Goal: Transaction & Acquisition: Purchase product/service

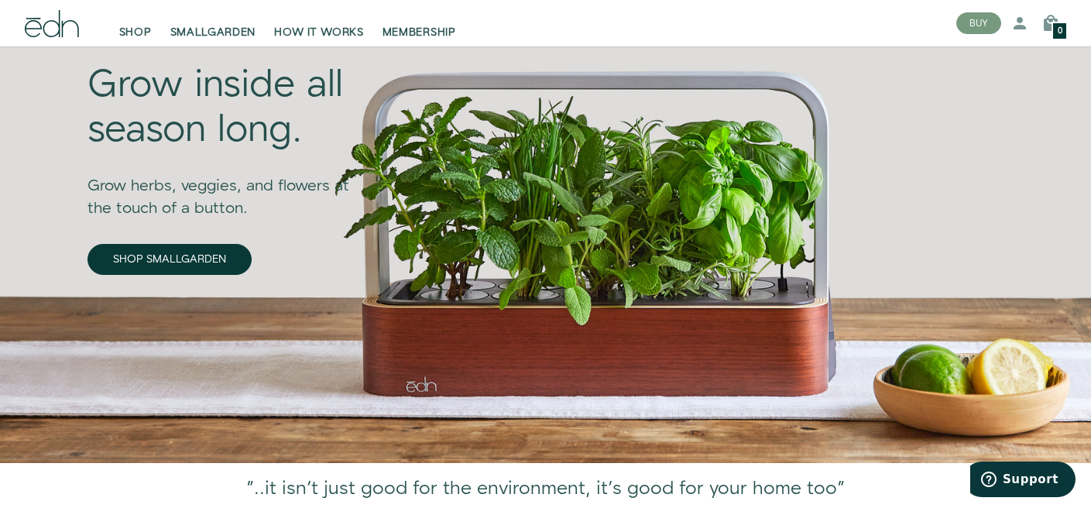
scroll to position [158, 0]
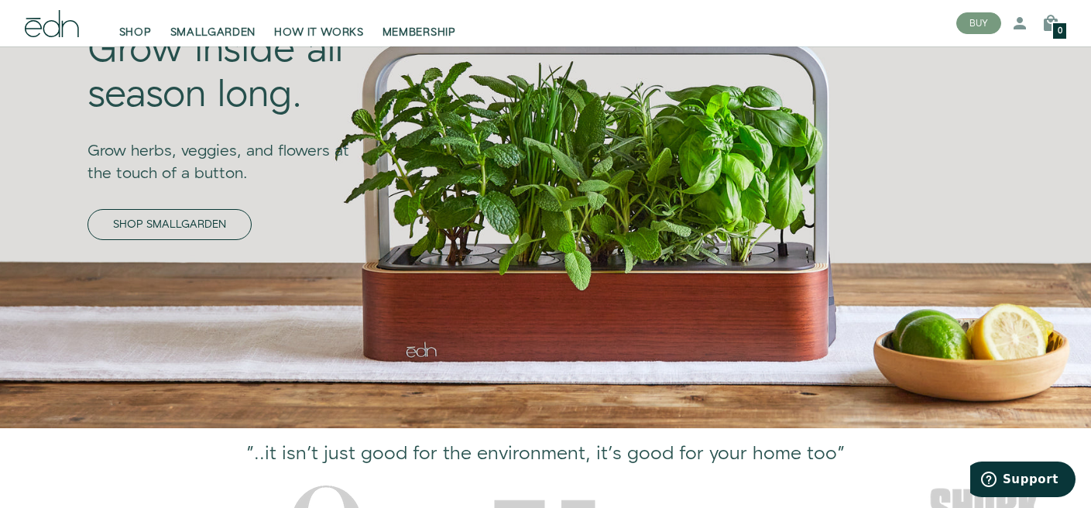
click at [200, 221] on link "SHOP SMALLGARDEN" at bounding box center [170, 224] width 164 height 31
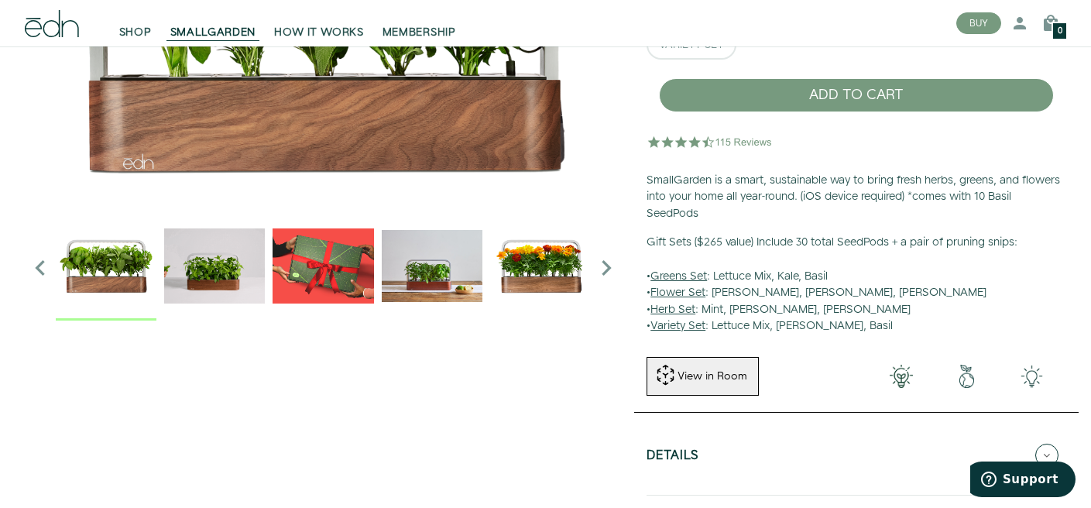
scroll to position [259, 0]
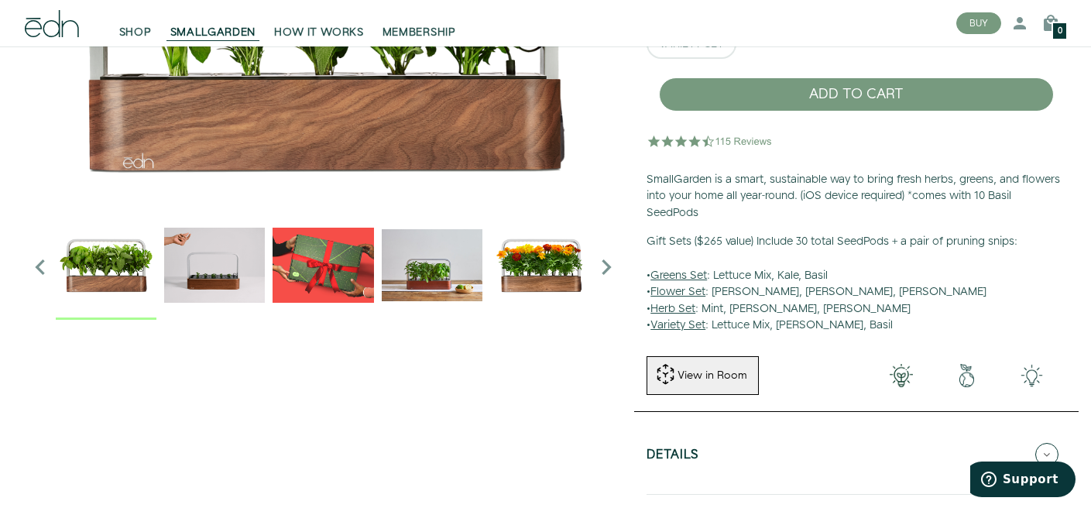
click at [298, 249] on img "3 / 6" at bounding box center [323, 265] width 101 height 101
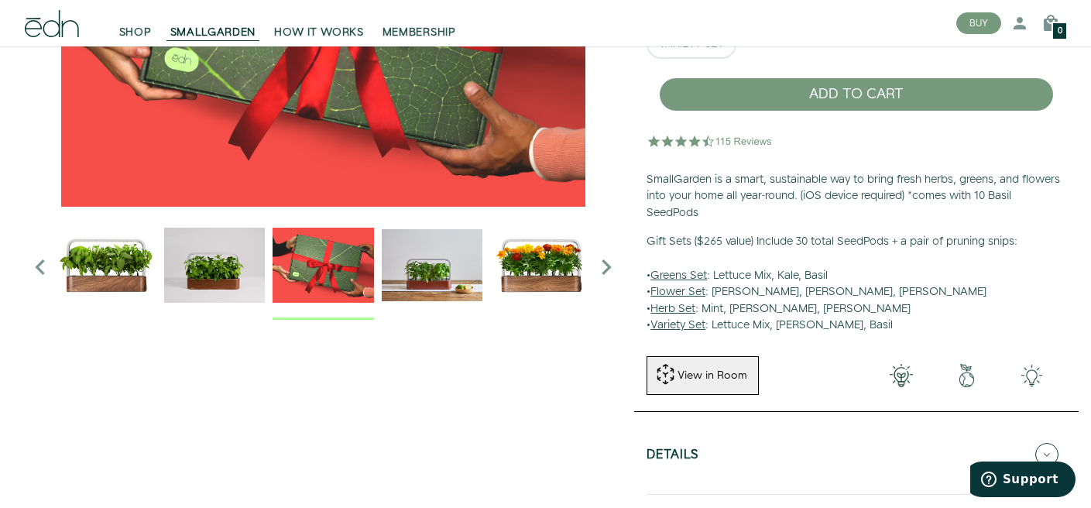
click at [609, 266] on icon "Next slide" at bounding box center [606, 267] width 31 height 31
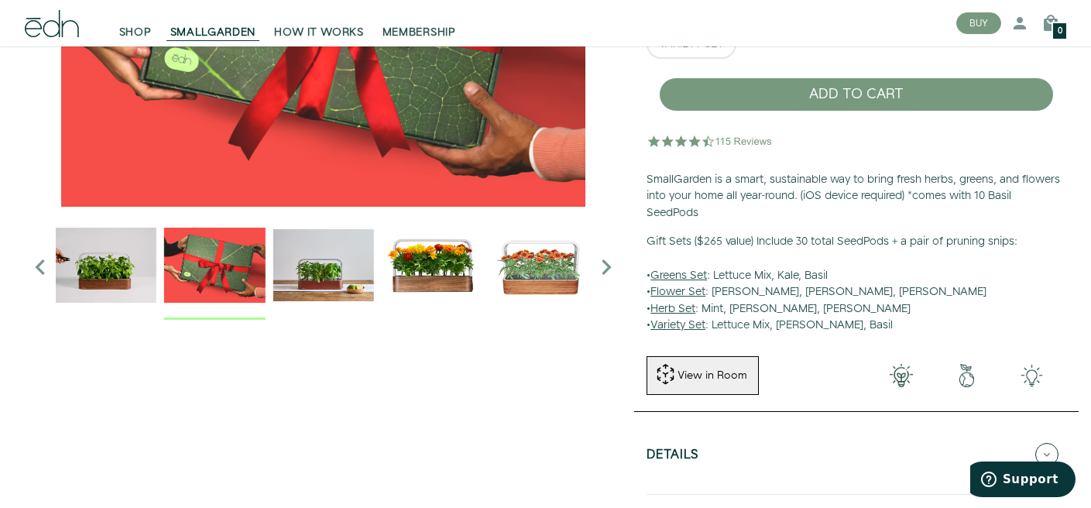
click at [609, 266] on icon "Next slide" at bounding box center [606, 267] width 31 height 31
click at [40, 267] on icon "Previous slide" at bounding box center [40, 267] width 31 height 31
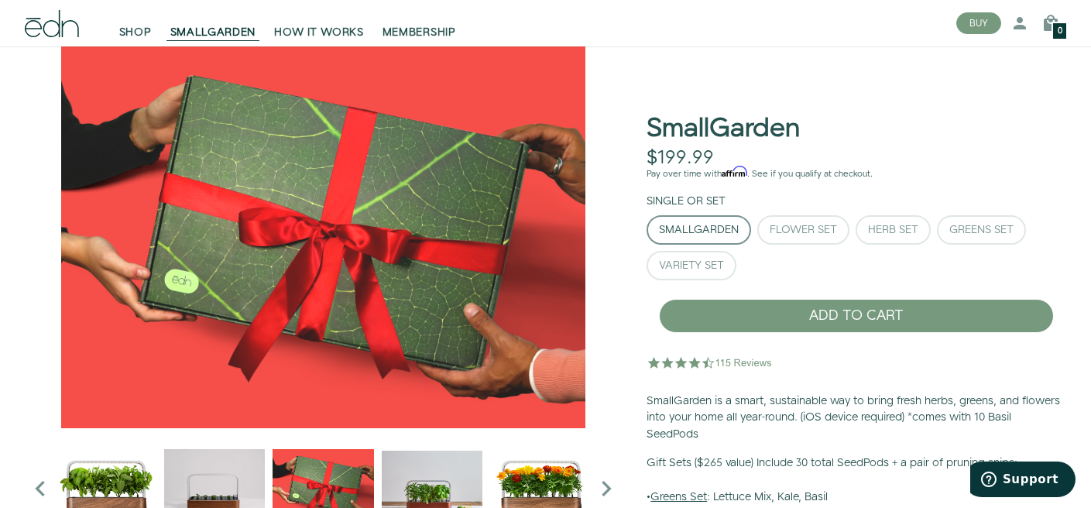
scroll to position [0, 0]
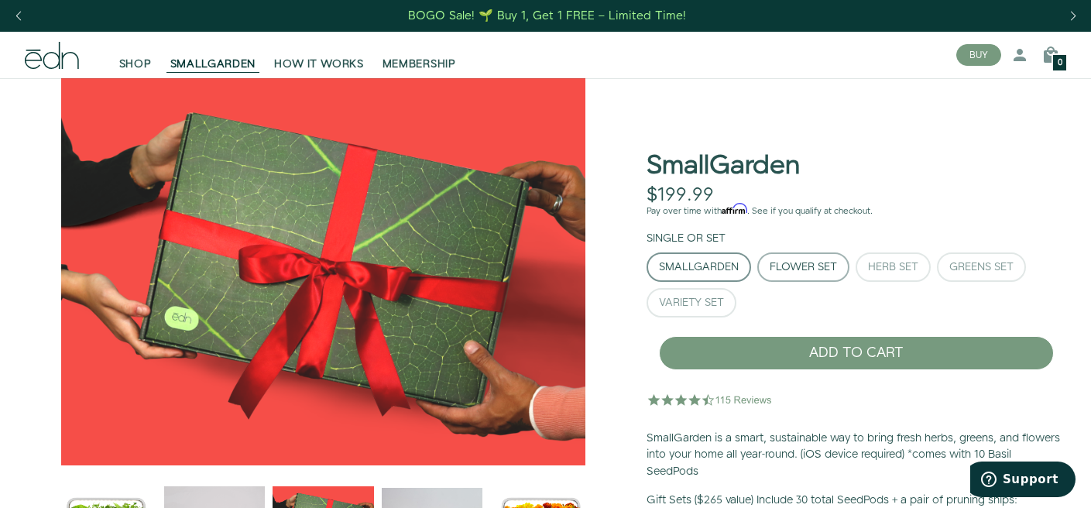
click at [791, 262] on div "Flower Set" at bounding box center [803, 267] width 67 height 11
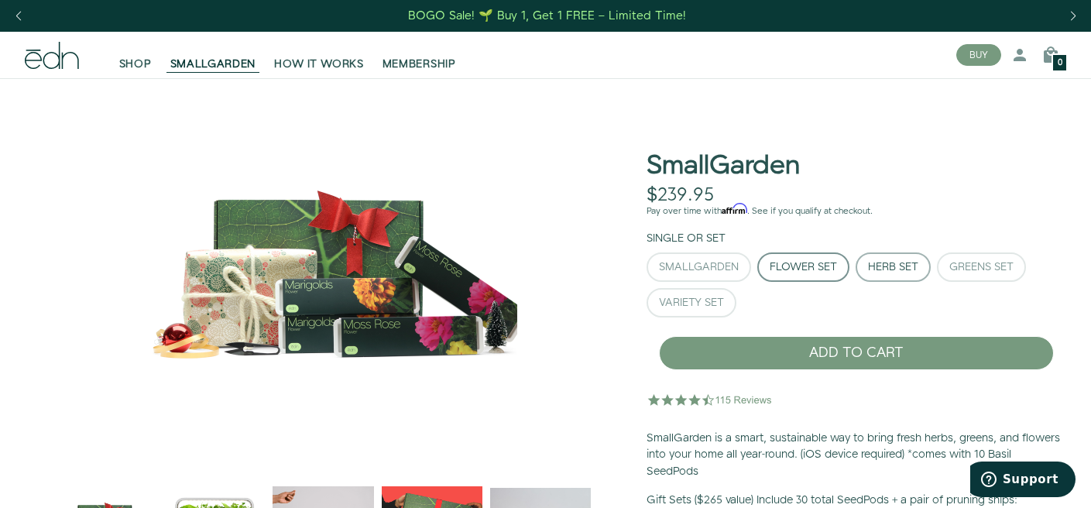
click at [882, 257] on button "Herb Set" at bounding box center [893, 266] width 75 height 29
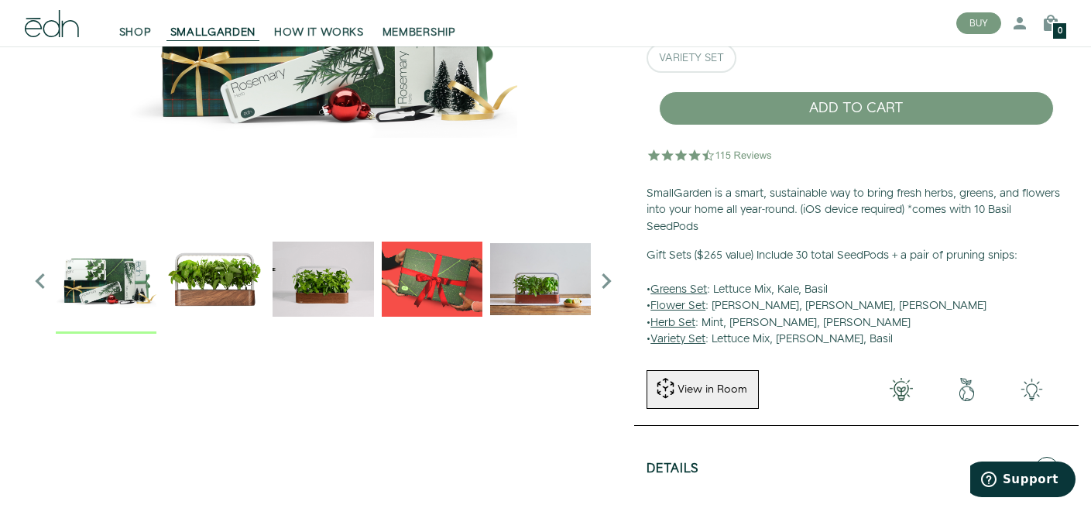
scroll to position [252, 0]
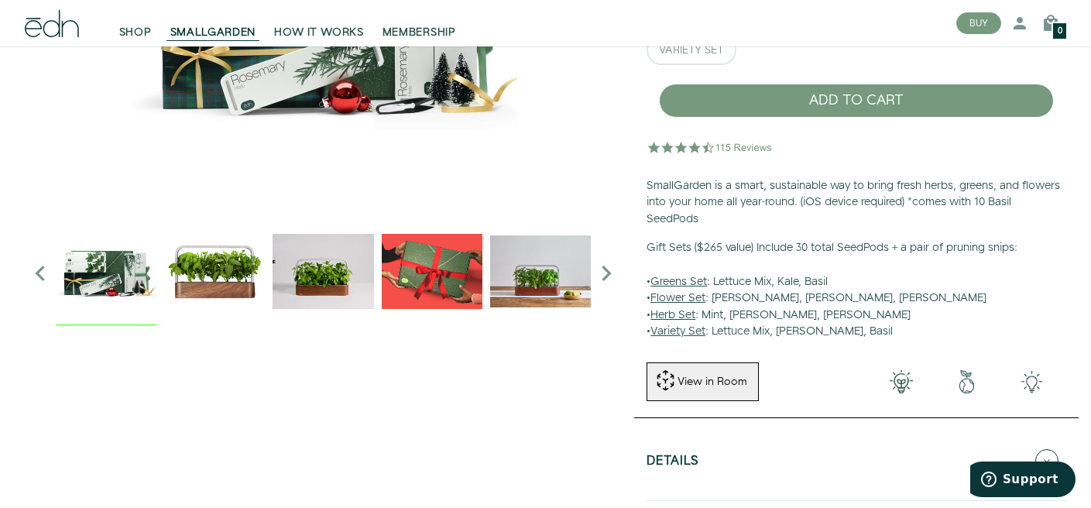
click at [606, 269] on icon "Next slide" at bounding box center [606, 273] width 31 height 31
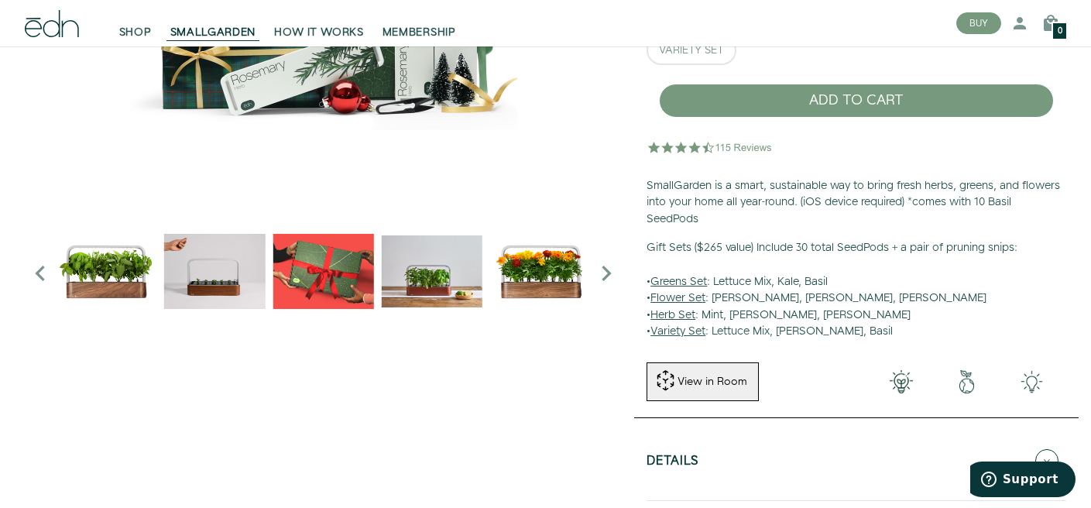
click at [606, 269] on icon "Next slide" at bounding box center [606, 273] width 31 height 31
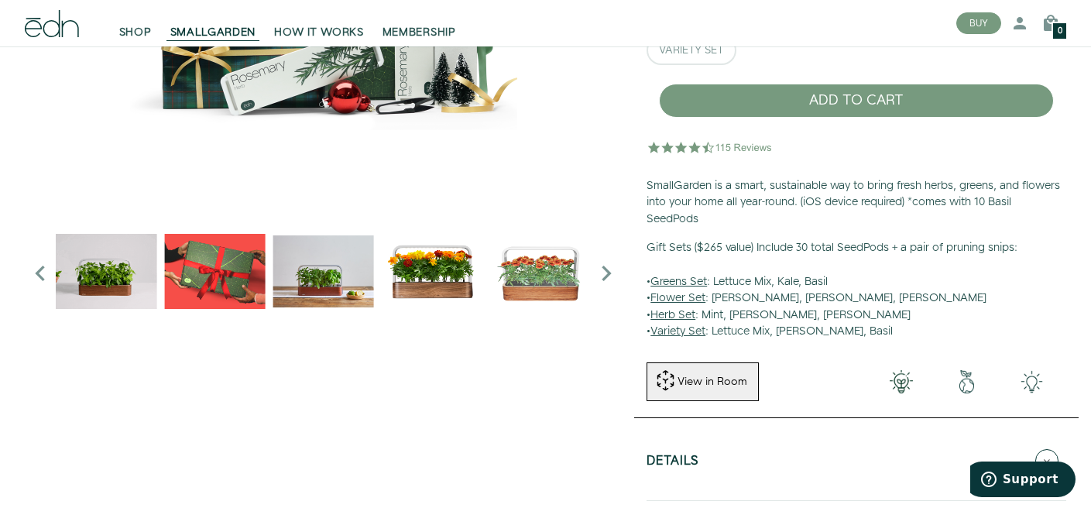
click at [606, 269] on icon "Next slide" at bounding box center [606, 273] width 31 height 31
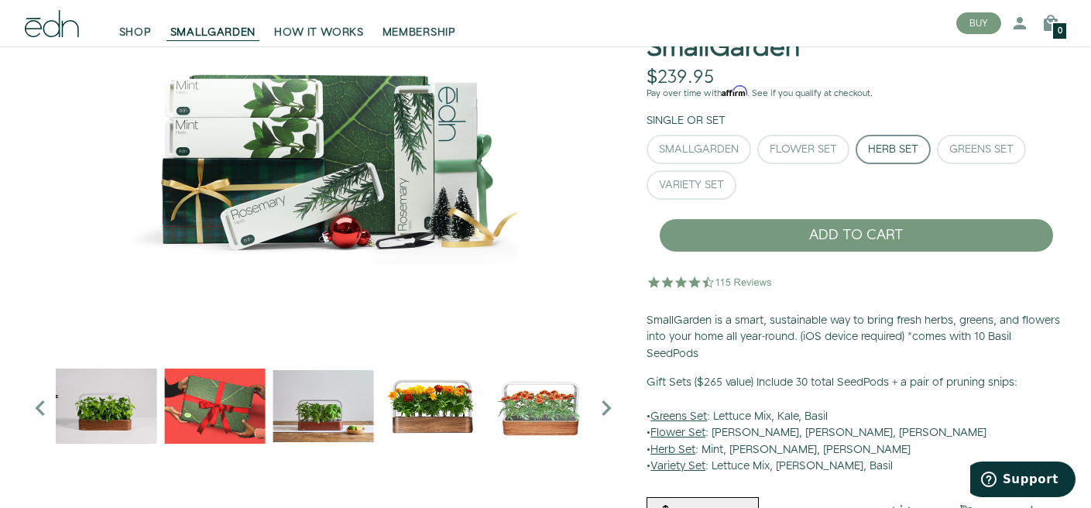
scroll to position [0, 0]
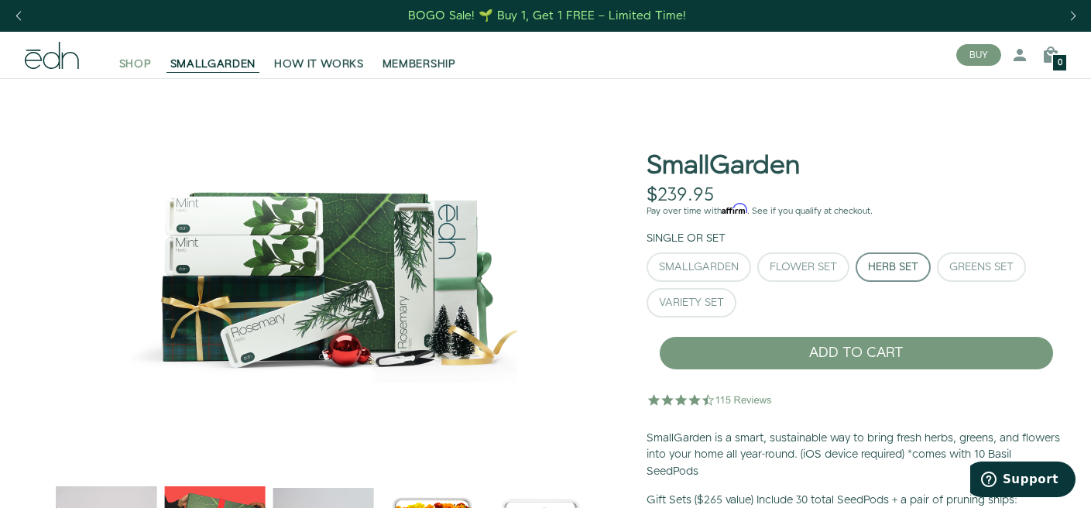
click at [132, 63] on span "SHOP" at bounding box center [135, 64] width 33 height 15
